Goal: Entertainment & Leisure: Consume media (video, audio)

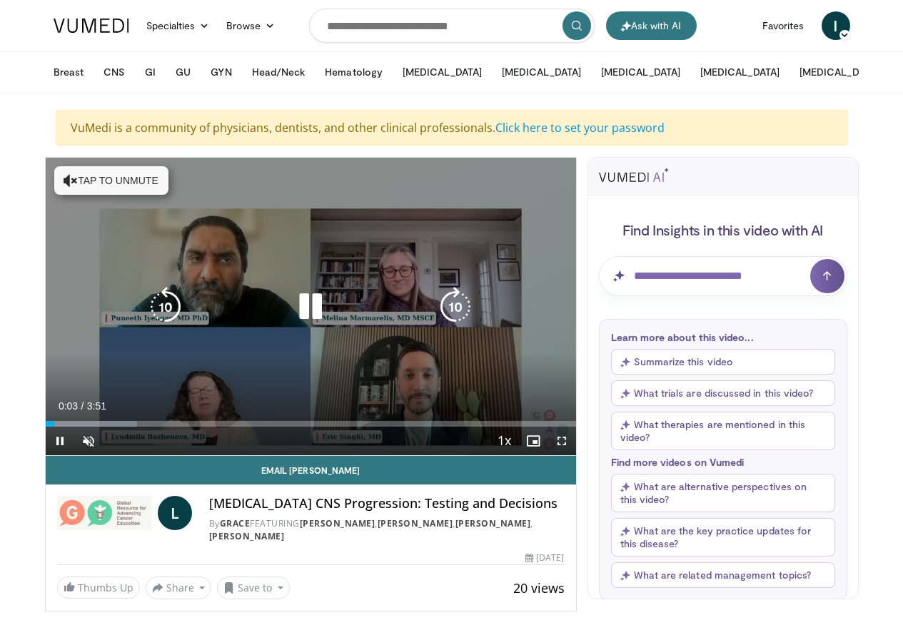
click at [301, 326] on div "10 seconds Tap to unmute" at bounding box center [311, 307] width 530 height 298
click at [303, 312] on icon "Video Player" at bounding box center [311, 307] width 40 height 40
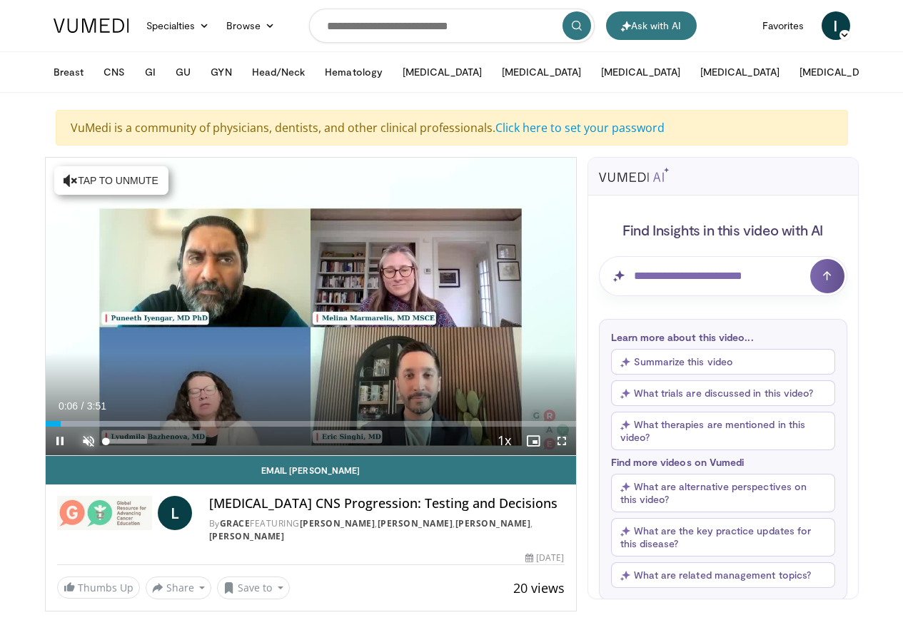
click at [74, 455] on span "Video Player" at bounding box center [88, 441] width 29 height 29
